Goal: Transaction & Acquisition: Obtain resource

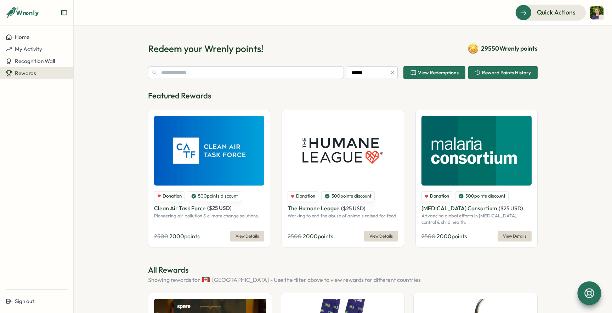
click at [586, 287] on icon at bounding box center [589, 293] width 12 height 12
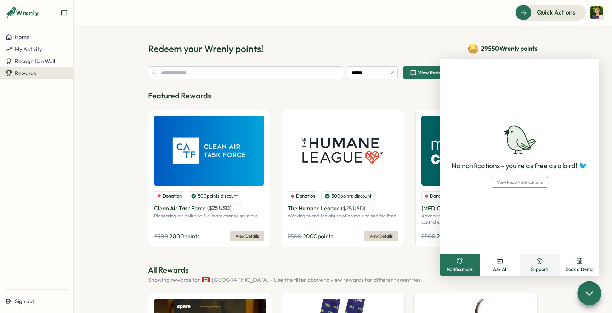
click at [536, 262] on icon at bounding box center [539, 261] width 7 height 7
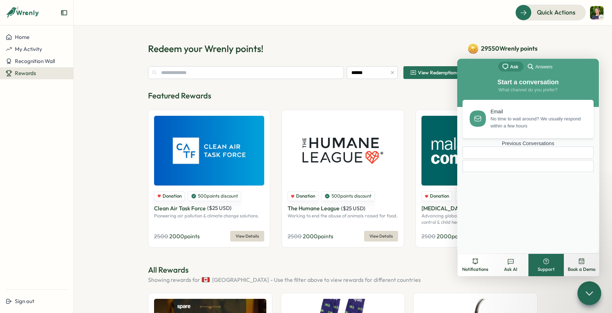
click at [520, 166] on div at bounding box center [509, 166] width 83 height 0
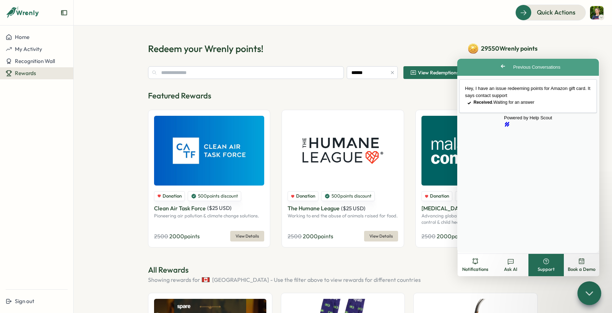
click at [423, 75] on span "View Redemptions" at bounding box center [438, 72] width 41 height 5
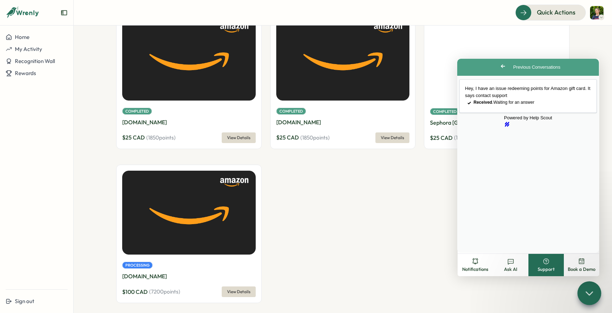
scroll to position [53, 0]
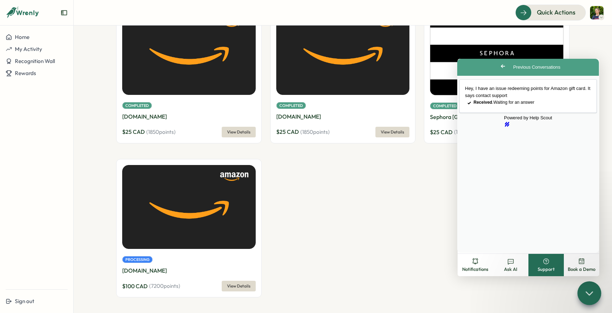
click at [186, 275] on div "Processing [DOMAIN_NAME] $ 100 CAD ( 7200 points) View Details" at bounding box center [188, 273] width 133 height 37
click at [239, 285] on span "View Details" at bounding box center [238, 286] width 23 height 10
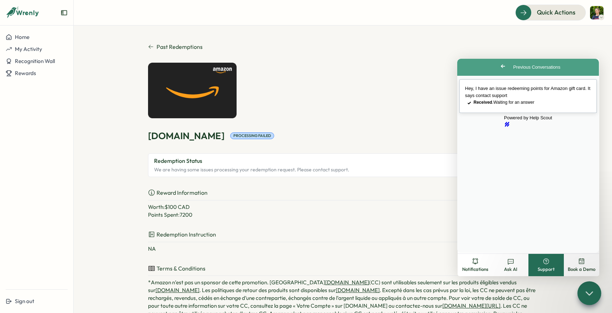
click at [498, 105] on span "Received . Waiting for an answer" at bounding box center [503, 102] width 61 height 5
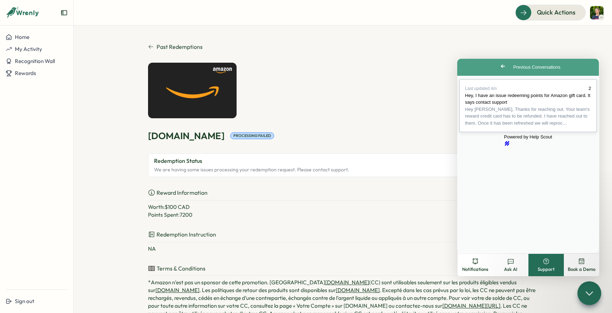
click at [429, 73] on div "Amazon.ca Processing Failed Redeemed on Sep 10, 2025 at 12:00 AM Redemption Sta…" at bounding box center [342, 262] width 389 height 399
click at [32, 78] on button "Rewards" at bounding box center [36, 73] width 73 height 12
click at [92, 70] on div "Redeem Rewards" at bounding box center [96, 73] width 42 height 8
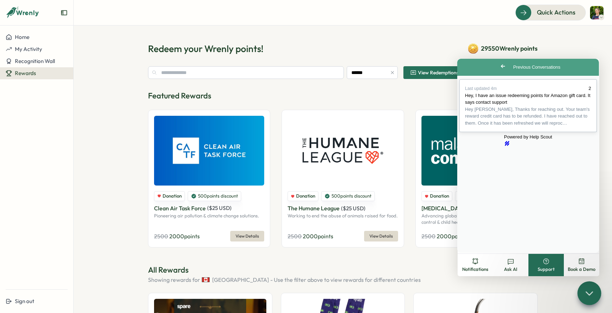
click at [470, 253] on button "Close" at bounding box center [463, 257] width 13 height 9
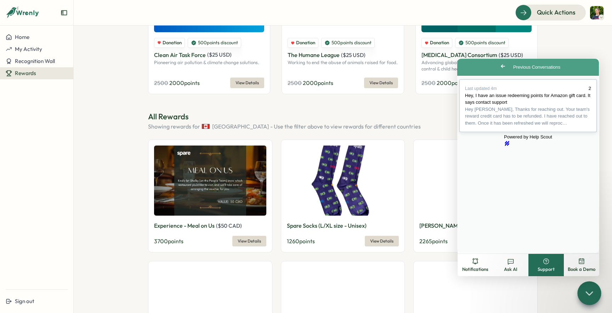
scroll to position [314, 0]
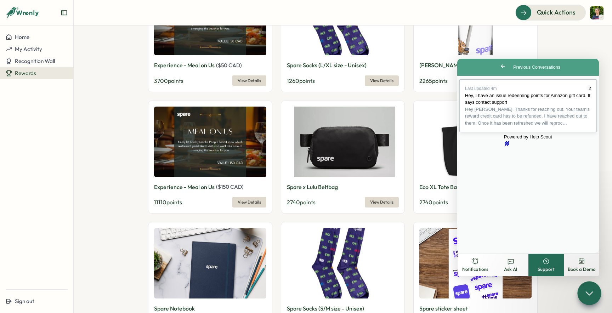
click at [524, 127] on span "Hey Vasilii, Thanks for reaching out. Your team's reward credit card has to be …" at bounding box center [528, 116] width 126 height 21
click at [126, 130] on section "Redeem your Wrenly points! 29550 Wrenly points ****** View Redemptions Reward P…" at bounding box center [343, 168] width 538 height 287
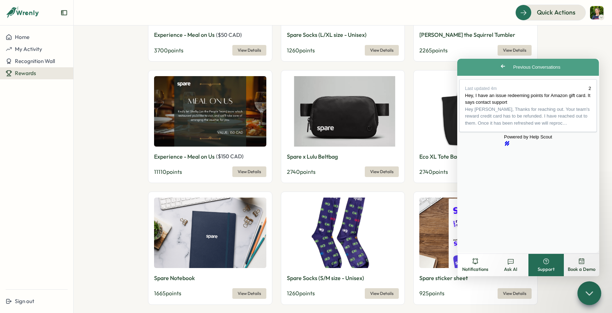
scroll to position [344, 0]
click at [470, 253] on button "Close" at bounding box center [463, 257] width 13 height 9
click at [498, 68] on span "Go back" at bounding box center [502, 66] width 8 height 8
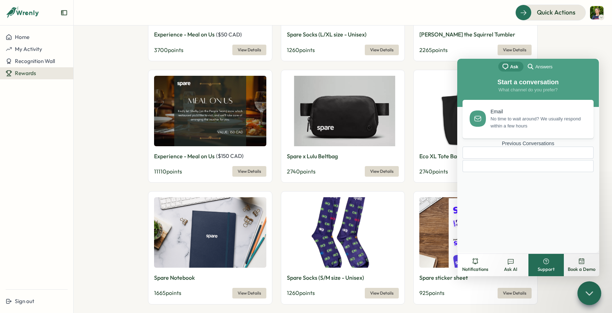
click at [597, 290] on div at bounding box center [589, 293] width 24 height 24
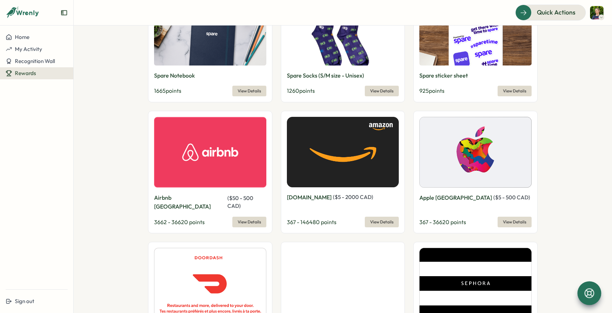
scroll to position [536, 0]
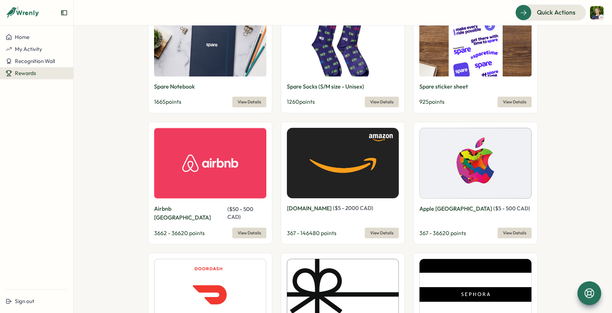
click at [378, 228] on span "View Details" at bounding box center [381, 233] width 23 height 10
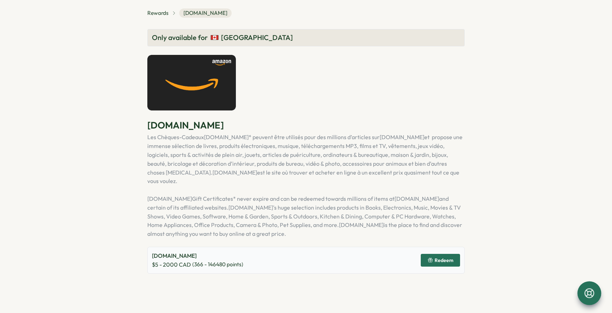
click at [441, 258] on span "Redeem" at bounding box center [443, 260] width 19 height 5
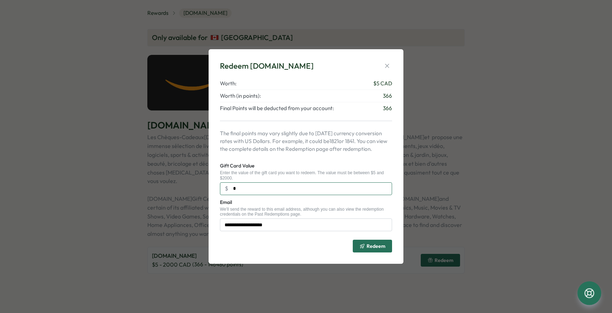
drag, startPoint x: 255, startPoint y: 192, endPoint x: 205, endPoint y: 187, distance: 49.8
click at [205, 187] on div "**********" at bounding box center [306, 156] width 612 height 313
type input "***"
click at [375, 248] on span "Redeem" at bounding box center [375, 246] width 19 height 5
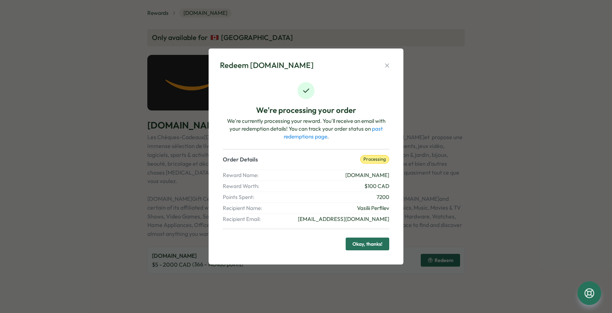
click at [296, 139] on link "past redemptions page" at bounding box center [333, 132] width 99 height 15
click at [386, 66] on icon "button" at bounding box center [386, 65] width 7 height 7
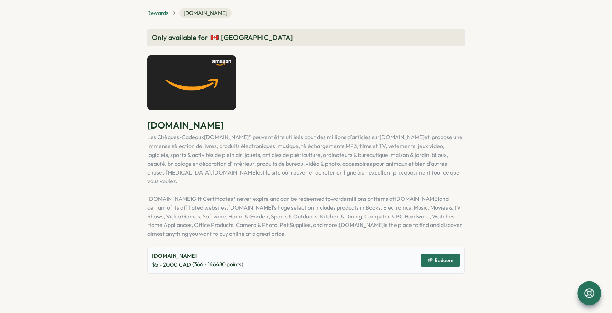
click at [154, 13] on span "Rewards" at bounding box center [157, 13] width 21 height 8
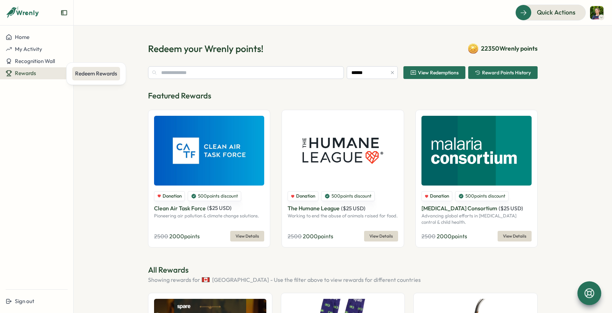
click at [90, 77] on div "Redeem Rewards" at bounding box center [96, 74] width 42 height 8
click at [451, 72] on span "View Redemptions" at bounding box center [438, 72] width 41 height 5
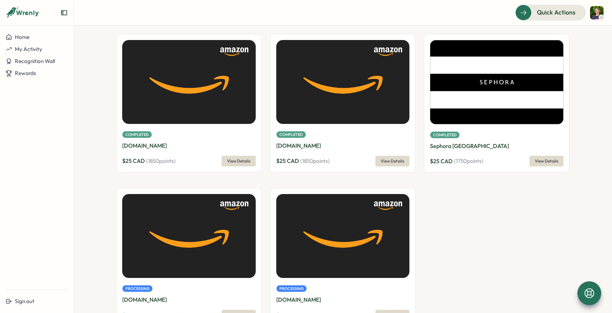
scroll to position [53, 0]
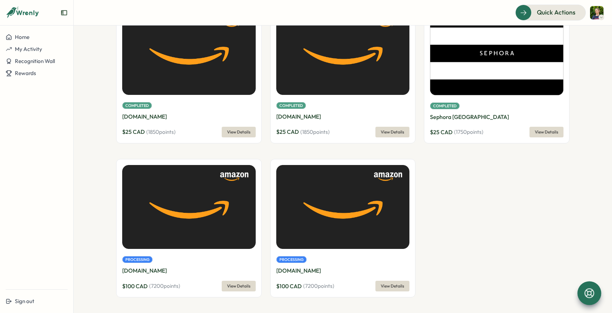
click at [325, 230] on img at bounding box center [342, 207] width 133 height 84
click at [394, 281] on span "View Details" at bounding box center [392, 286] width 23 height 10
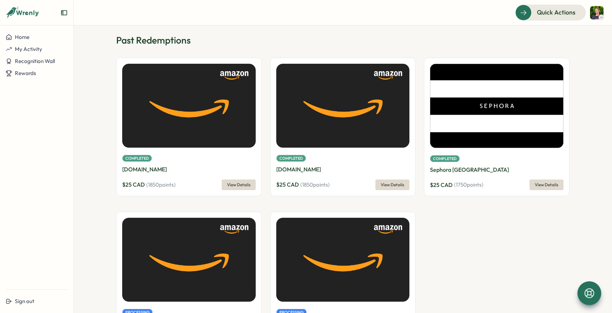
click at [582, 293] on div at bounding box center [589, 293] width 24 height 24
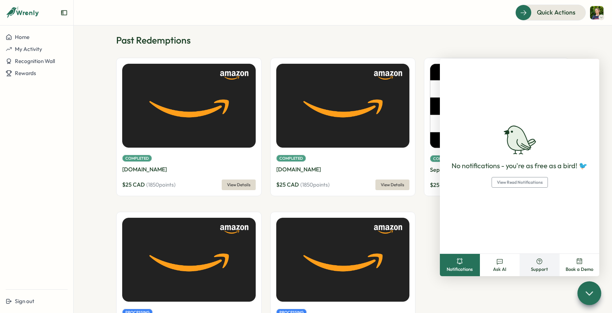
click at [527, 267] on button "Support" at bounding box center [539, 265] width 40 height 22
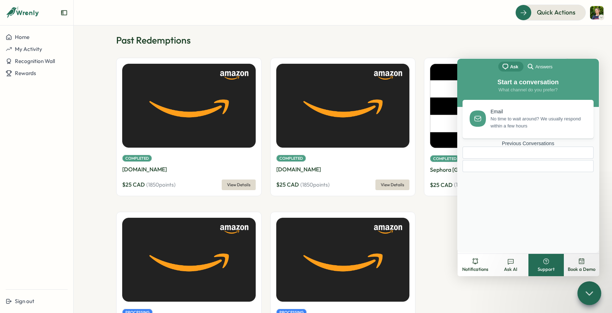
click at [499, 166] on div at bounding box center [527, 166] width 119 height 0
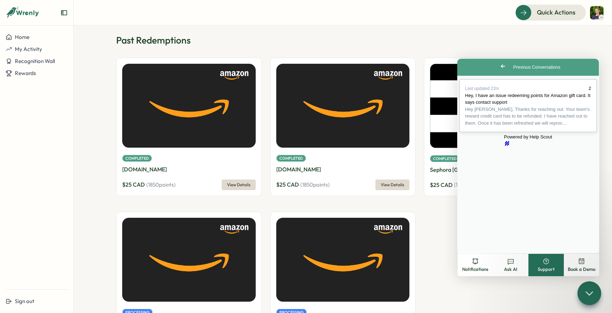
click at [506, 126] on div "Previous Conversations" at bounding box center [528, 126] width 126 height 0
type textarea "**********"
